Goal: Task Accomplishment & Management: Manage account settings

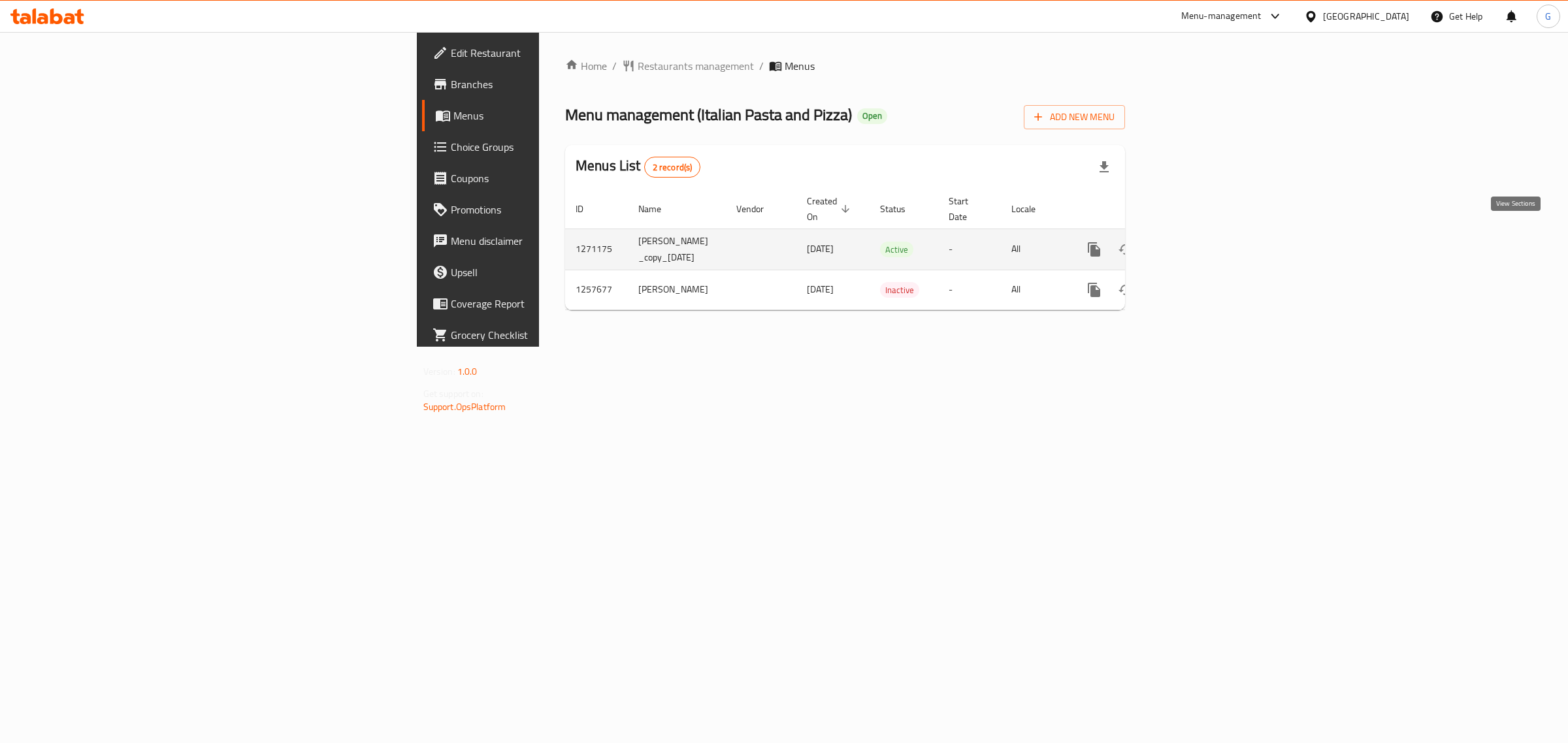
click at [1196, 243] on icon "enhanced table" at bounding box center [1188, 250] width 16 height 16
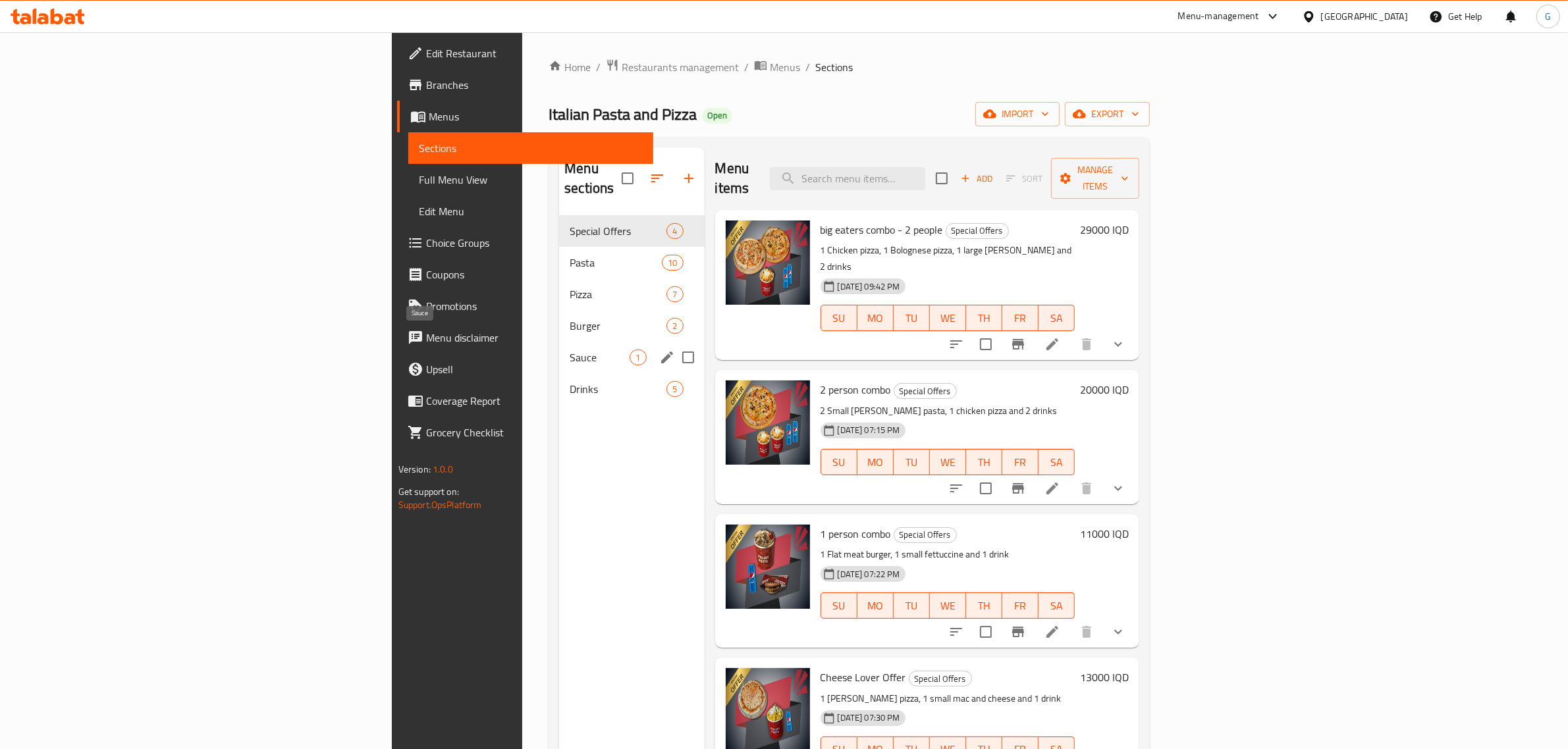
click at [570, 350] on span "Sauce" at bounding box center [600, 358] width 60 height 16
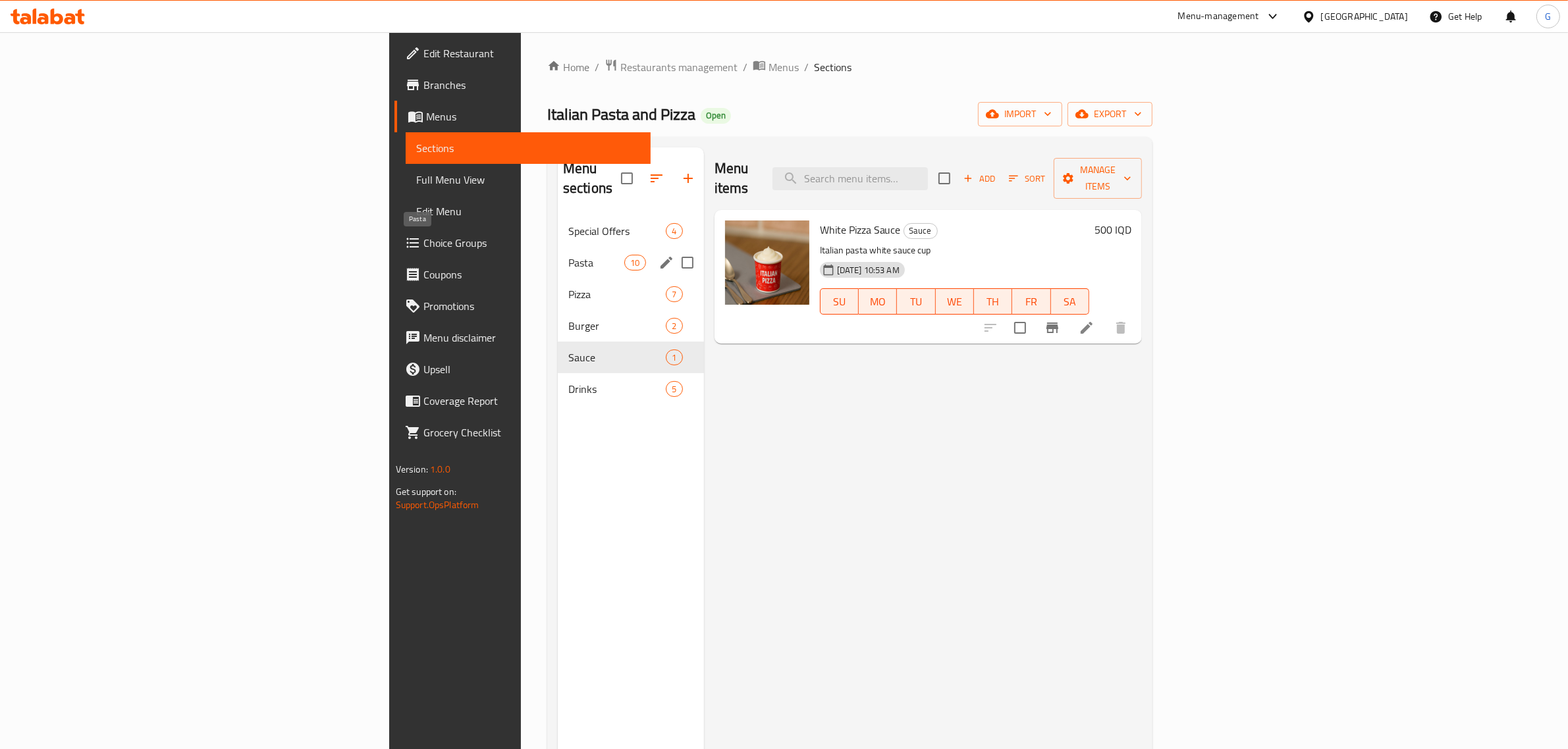
click at [568, 255] on span "Pasta" at bounding box center [596, 263] width 56 height 16
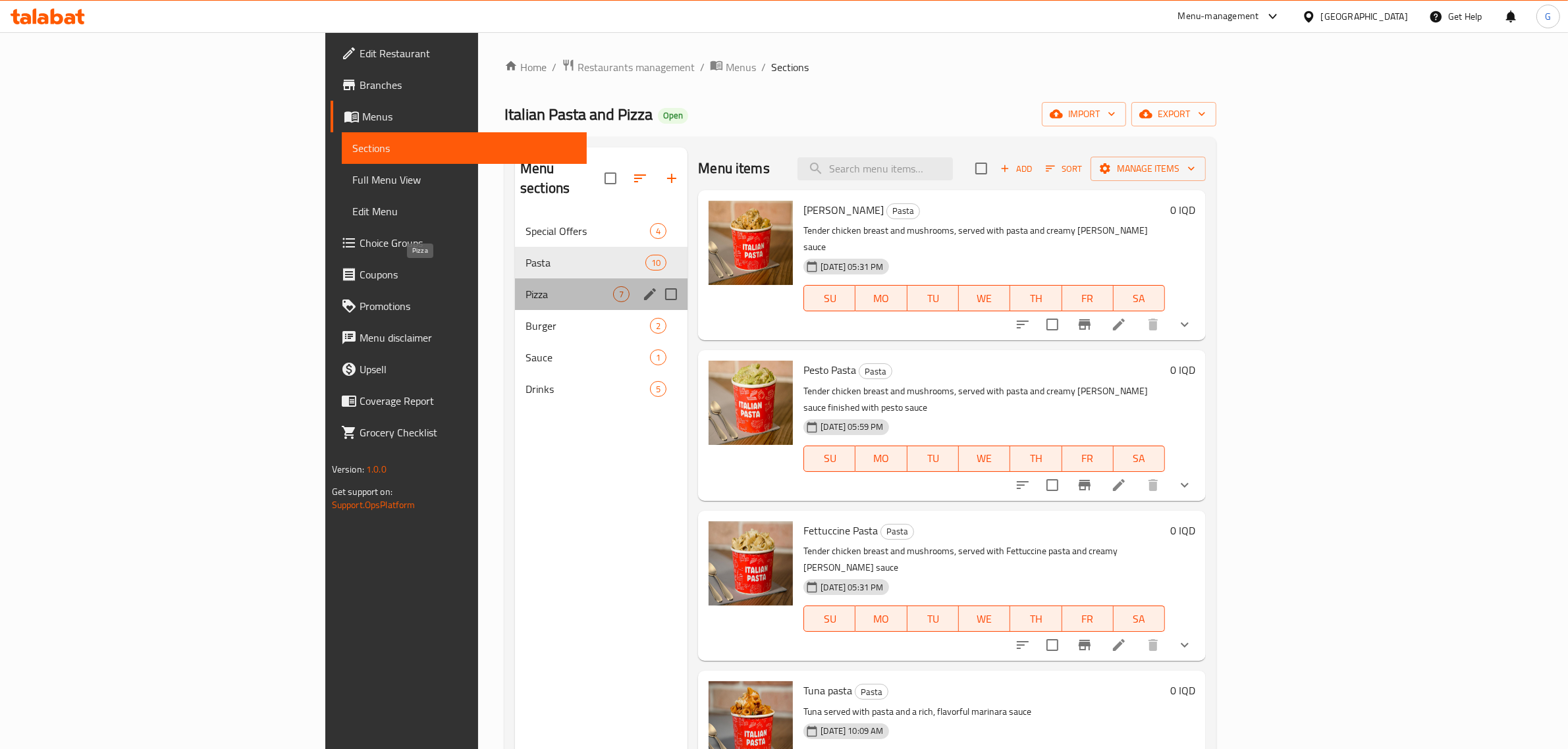
click at [525, 286] on span "Pizza" at bounding box center [568, 294] width 87 height 16
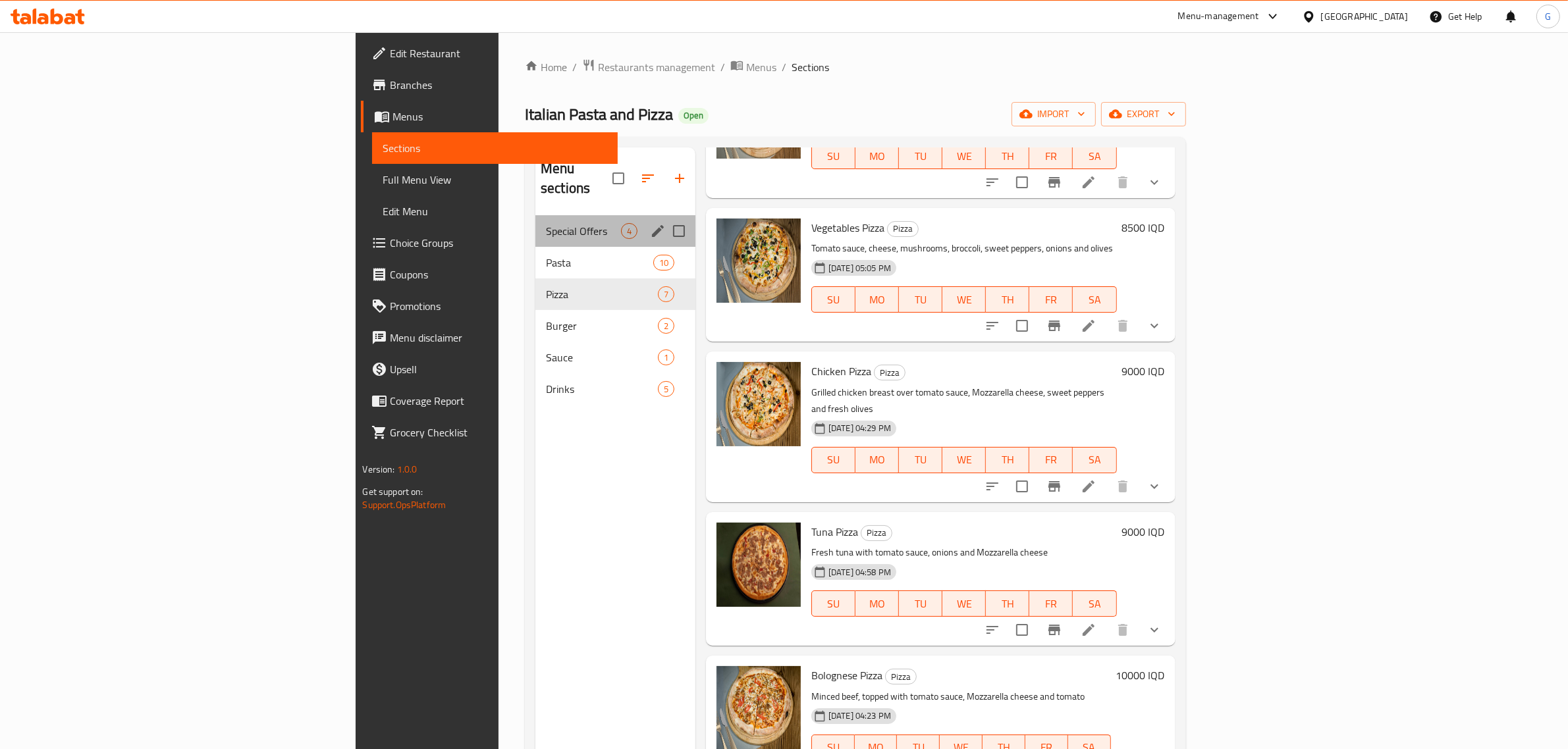
click at [535, 225] on div "Special Offers 4" at bounding box center [615, 231] width 160 height 32
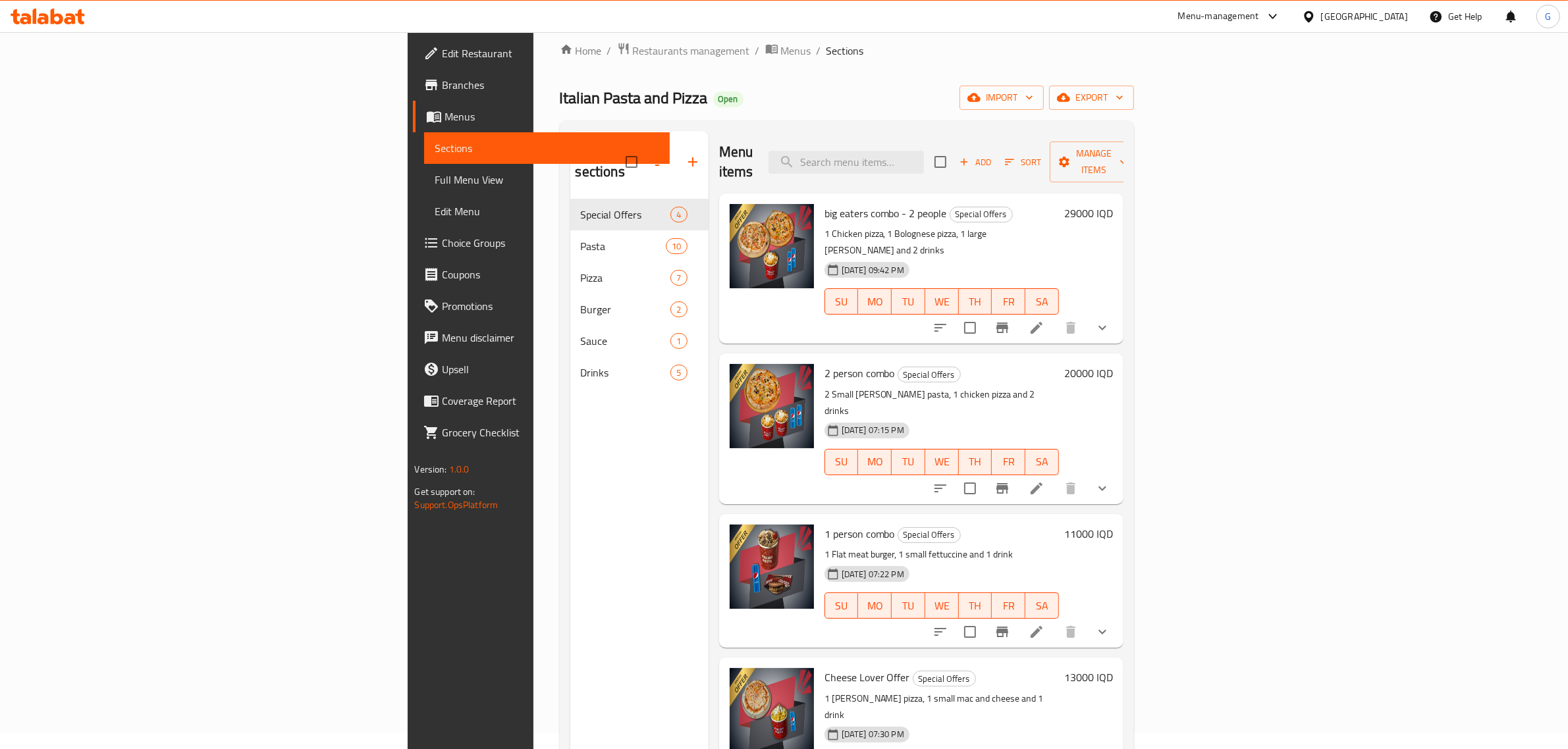
scroll to position [185, 0]
